Goal: Transaction & Acquisition: Download file/media

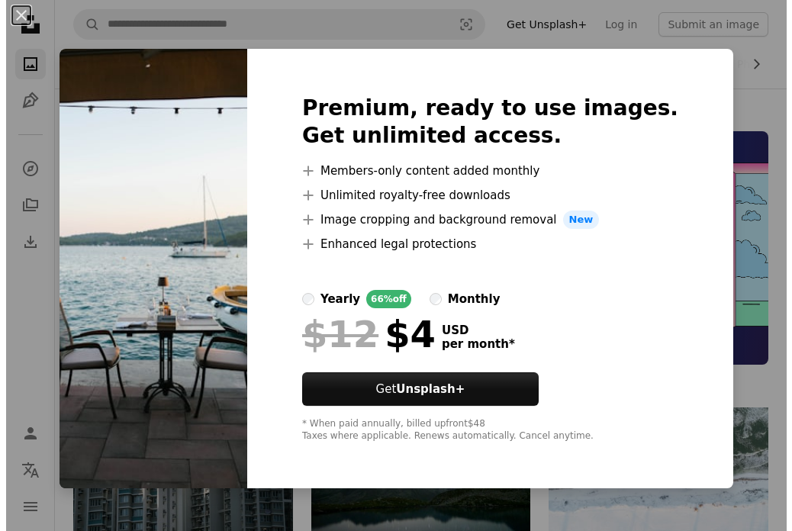
scroll to position [1070, 0]
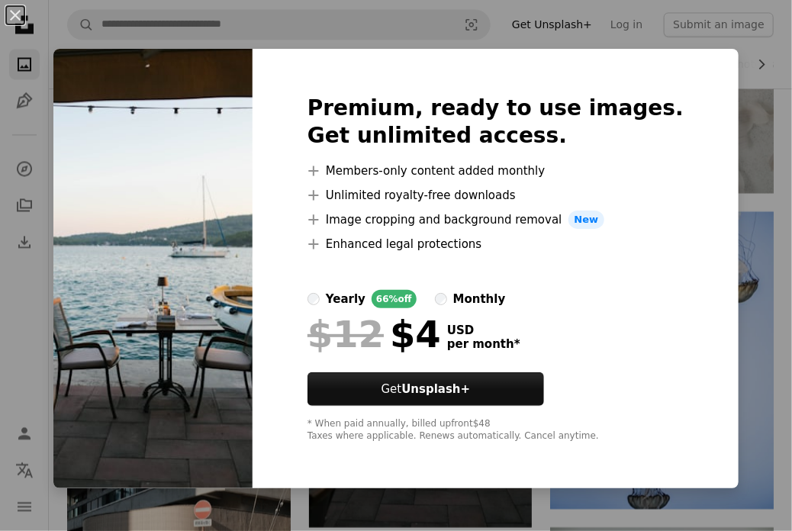
click at [217, 332] on img at bounding box center [152, 268] width 199 height 439
click at [214, 326] on img at bounding box center [152, 268] width 199 height 439
click at [598, 265] on div at bounding box center [495, 271] width 376 height 37
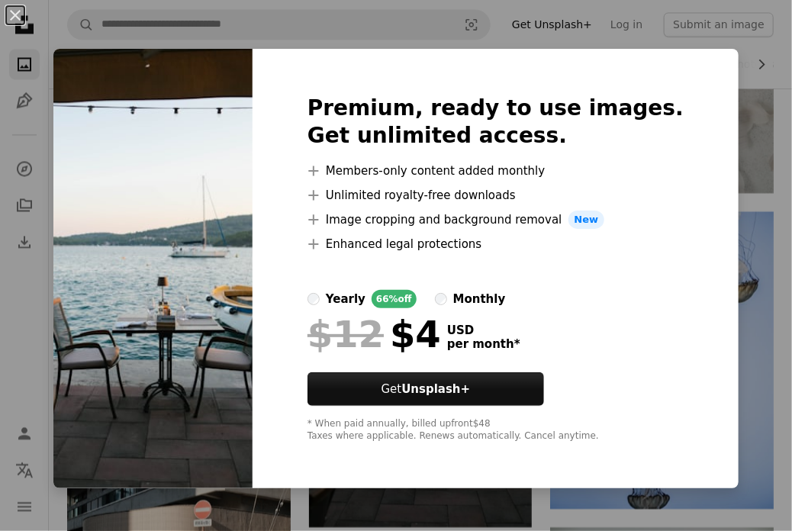
click at [738, 257] on div "An X shape Premium, ready to use images. Get unlimited access. A plus sign Memb…" at bounding box center [396, 265] width 792 height 531
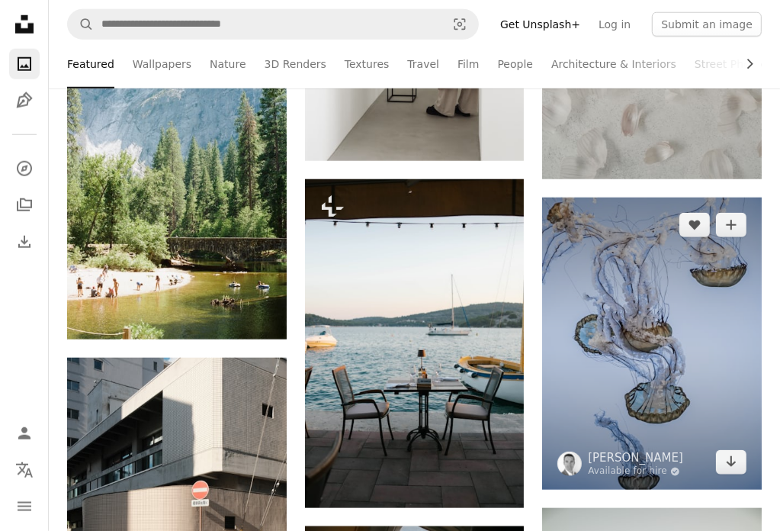
click at [738, 257] on img at bounding box center [652, 344] width 220 height 292
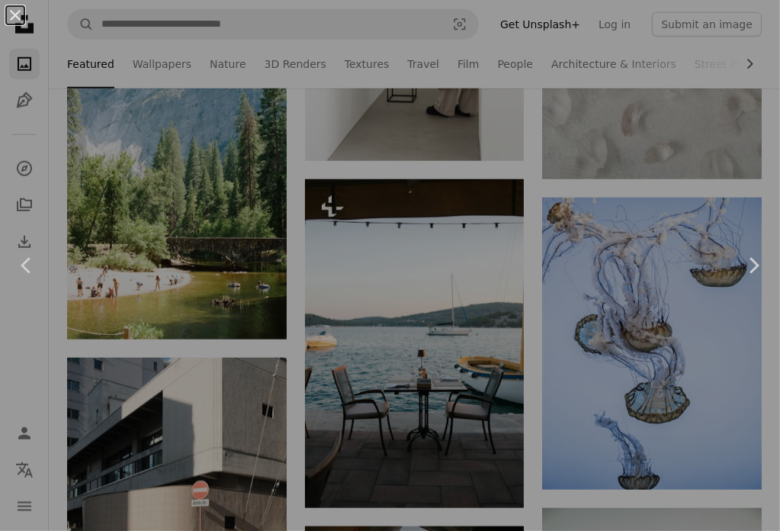
click at [738, 257] on link "Chevron right" at bounding box center [753, 265] width 53 height 146
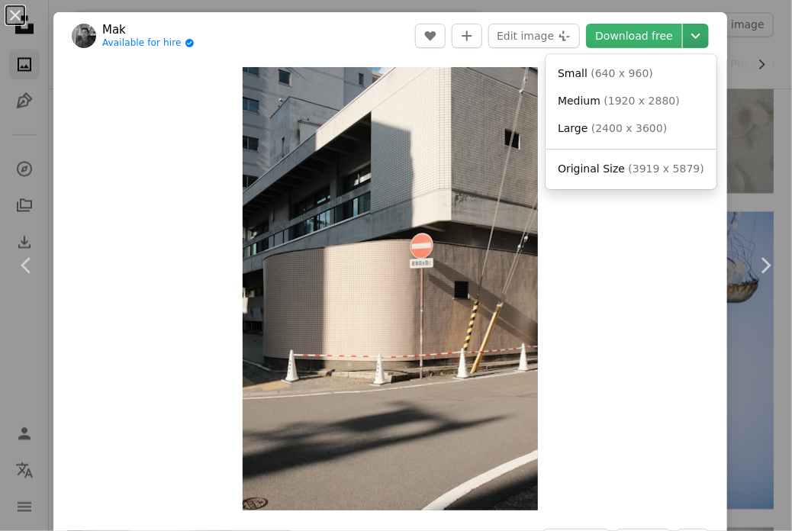
click at [685, 27] on icon "Chevron down" at bounding box center [695, 36] width 24 height 18
click at [616, 106] on span "( 1920 x 2880 )" at bounding box center [642, 101] width 76 height 12
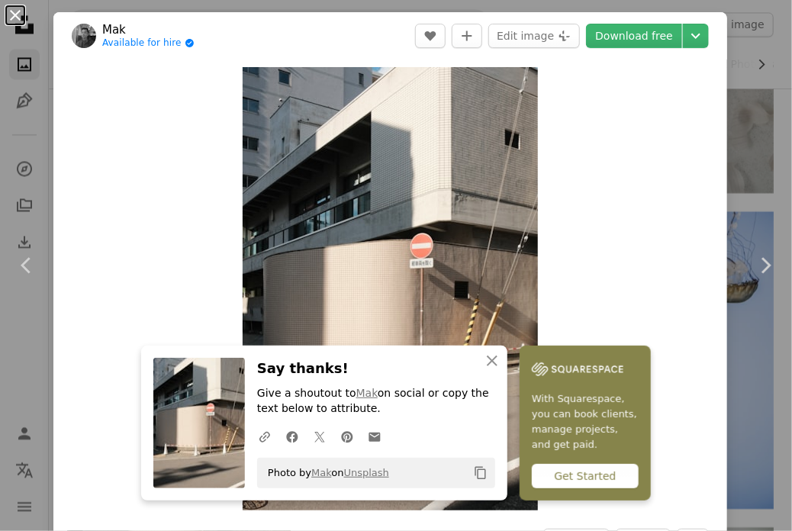
click at [8, 21] on button "An X shape" at bounding box center [15, 15] width 18 height 18
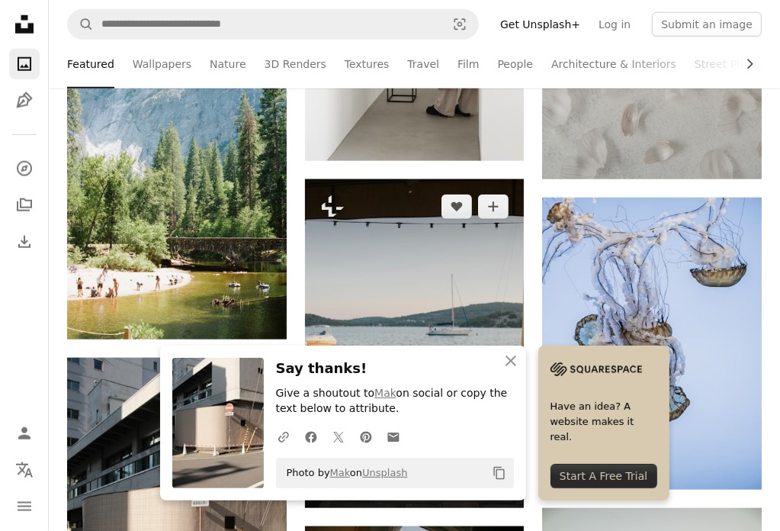
click at [385, 263] on img at bounding box center [415, 343] width 220 height 329
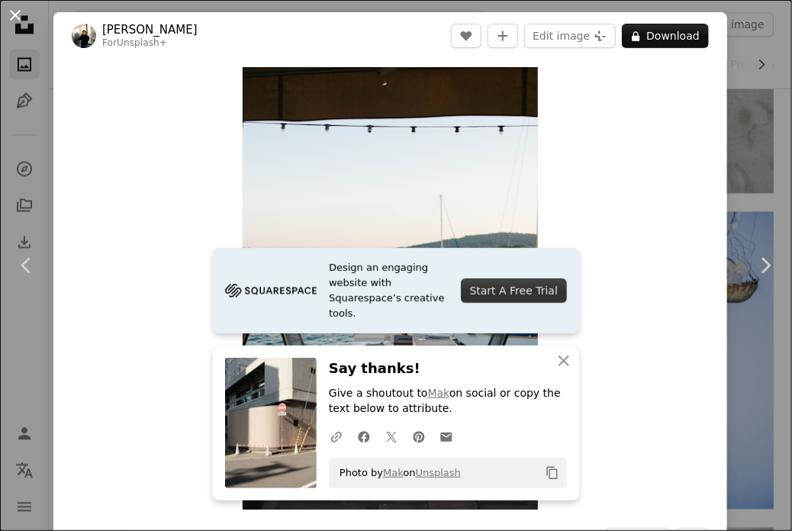
click at [19, 21] on button "An X shape" at bounding box center [15, 15] width 18 height 18
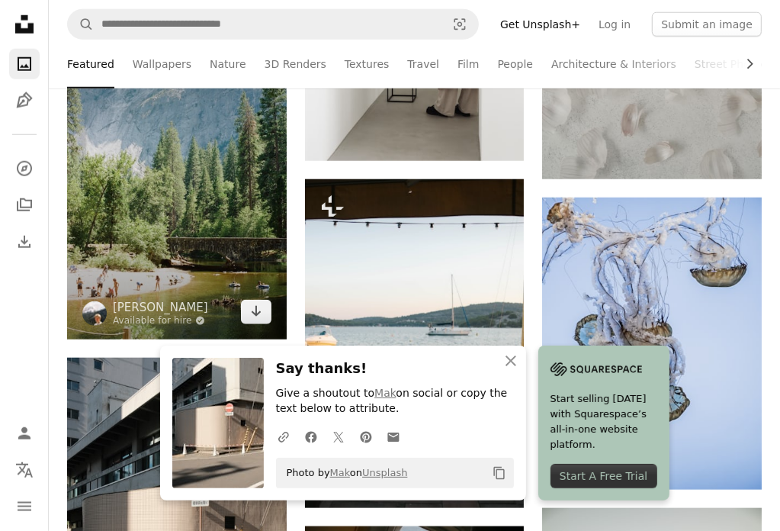
click at [151, 127] on img at bounding box center [177, 174] width 220 height 329
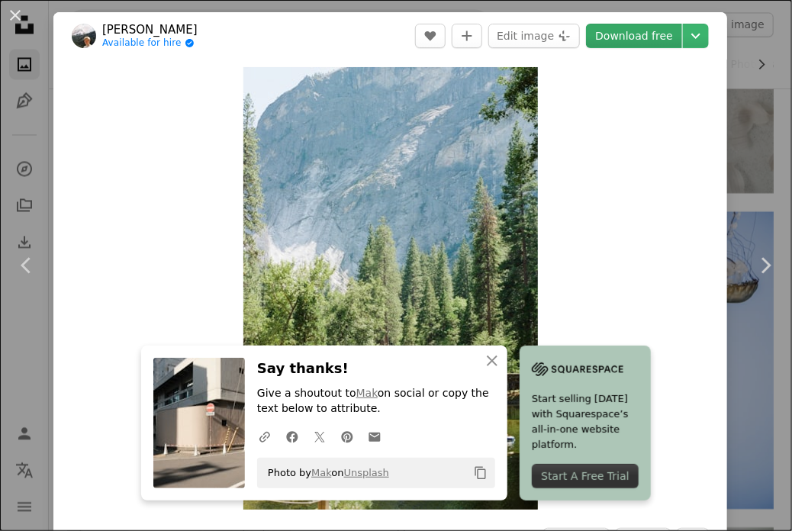
click at [622, 36] on link "Download free" at bounding box center [634, 36] width 96 height 24
